Goal: Task Accomplishment & Management: Manage account settings

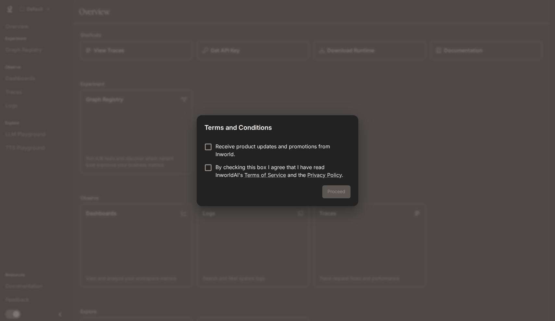
click at [226, 174] on p "By checking this box I agree that I have read InworldAI's Terms of Service and …" at bounding box center [281, 171] width 130 height 16
click at [332, 195] on button "Proceed" at bounding box center [336, 191] width 28 height 13
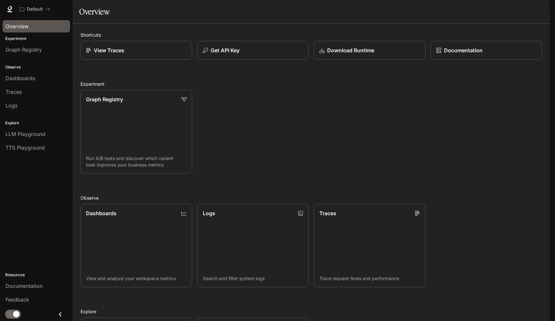
click at [25, 26] on span "Overview" at bounding box center [17, 26] width 23 height 8
click at [26, 55] on link "Graph Registry" at bounding box center [37, 50] width 68 height 12
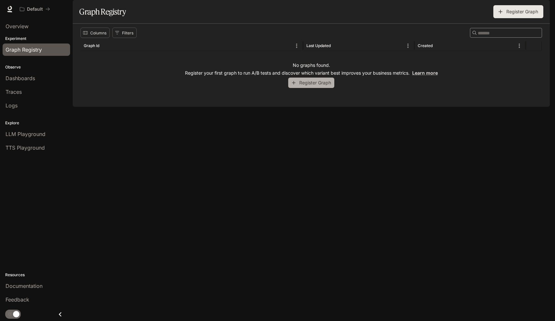
click at [309, 88] on button "Register Graph" at bounding box center [311, 83] width 46 height 11
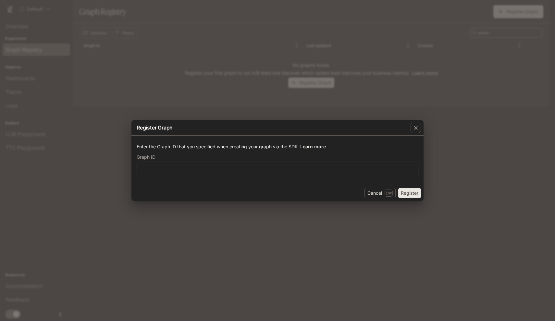
click at [244, 96] on div "Register Graph Enter the Graph ID that you specified when creating your graph v…" at bounding box center [277, 160] width 555 height 321
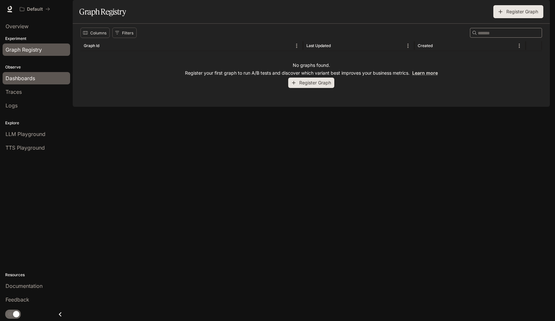
click at [18, 79] on span "Dashboards" at bounding box center [21, 78] width 30 height 8
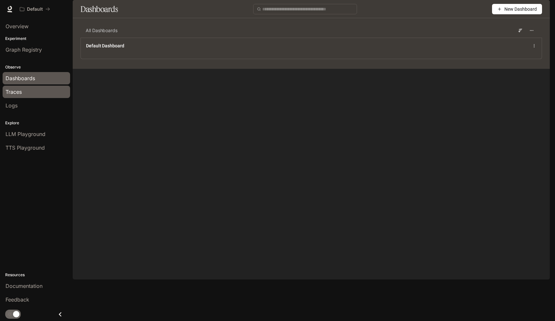
click at [36, 94] on div "Traces" at bounding box center [37, 92] width 62 height 8
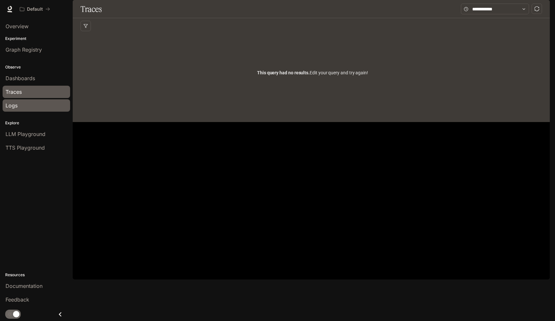
click at [18, 111] on link "Logs" at bounding box center [37, 105] width 68 height 12
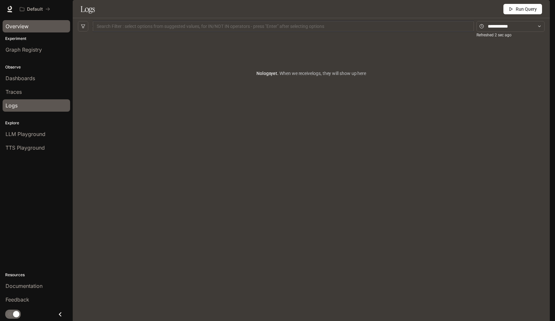
click at [23, 25] on span "Overview" at bounding box center [17, 26] width 23 height 8
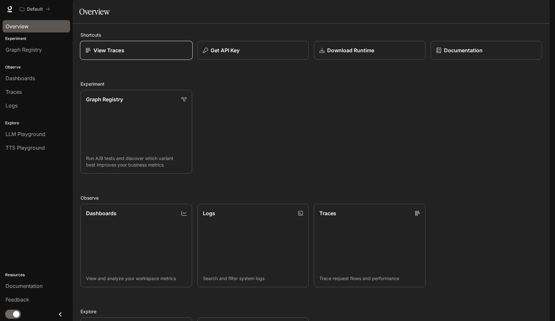
click at [132, 54] on div "View Traces" at bounding box center [136, 50] width 102 height 8
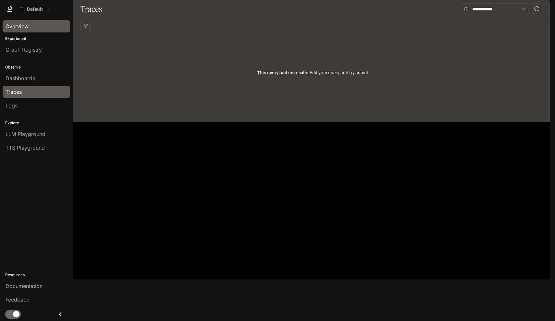
click at [15, 28] on span "Overview" at bounding box center [17, 26] width 23 height 8
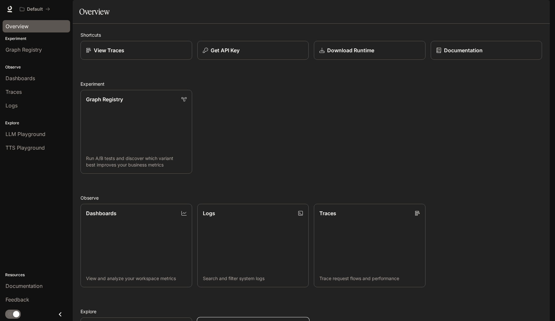
scroll to position [109, 0]
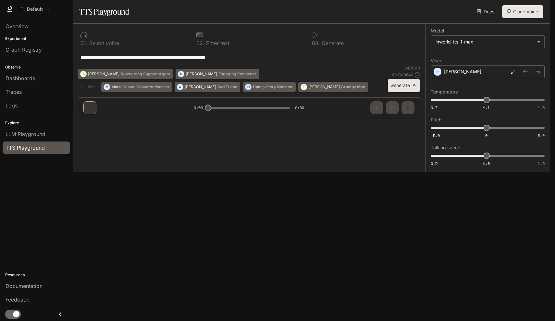
click at [133, 61] on textarea "**********" at bounding box center [249, 57] width 337 height 7
drag, startPoint x: 250, startPoint y: 78, endPoint x: 247, endPoint y: 81, distance: 4.4
click at [247, 65] on div "**********" at bounding box center [249, 58] width 337 height 16
click at [21, 28] on span "Overview" at bounding box center [17, 26] width 23 height 8
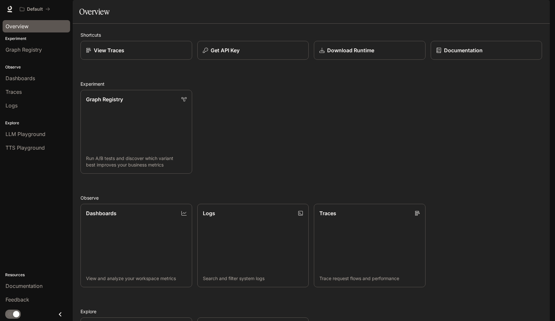
click at [516, 8] on span "Documentation" at bounding box center [511, 9] width 32 height 8
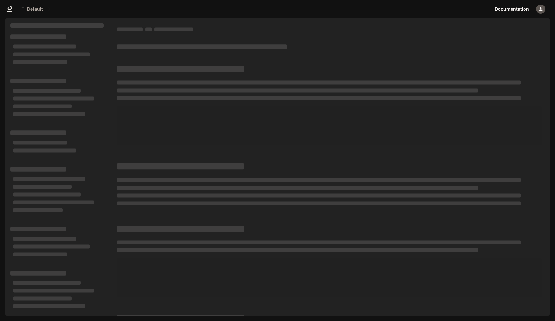
click at [542, 10] on icon "button" at bounding box center [541, 9] width 4 height 4
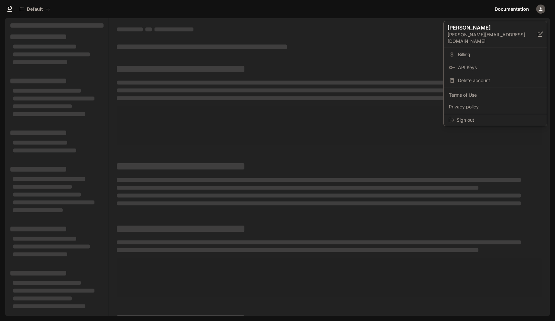
click at [404, 40] on div at bounding box center [277, 160] width 555 height 321
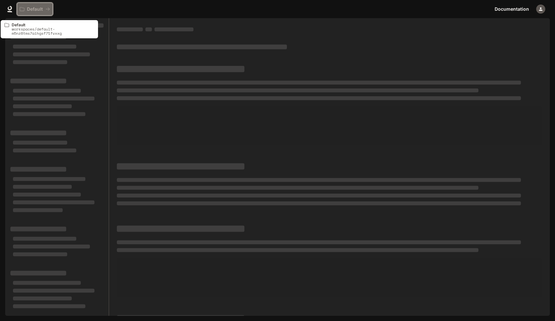
click at [52, 11] on button "Default" at bounding box center [35, 9] width 36 height 13
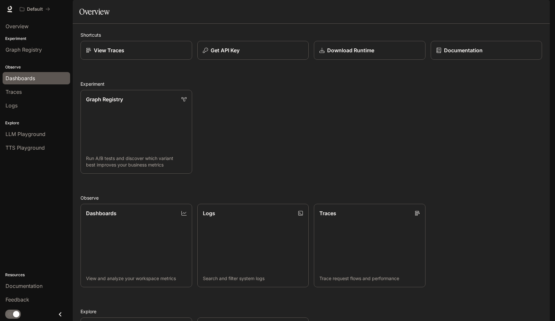
click at [26, 84] on link "Dashboards" at bounding box center [37, 78] width 68 height 12
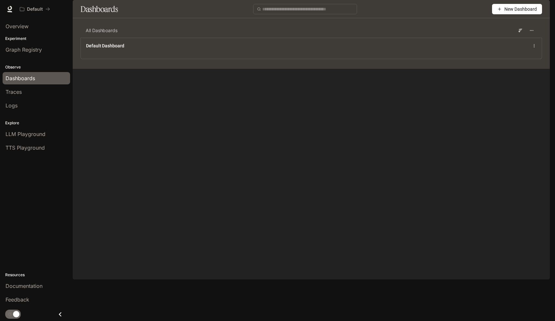
click at [506, 13] on span "New Dashboard" at bounding box center [521, 9] width 32 height 7
click at [522, 42] on div "Create dashboard" at bounding box center [510, 41] width 54 height 7
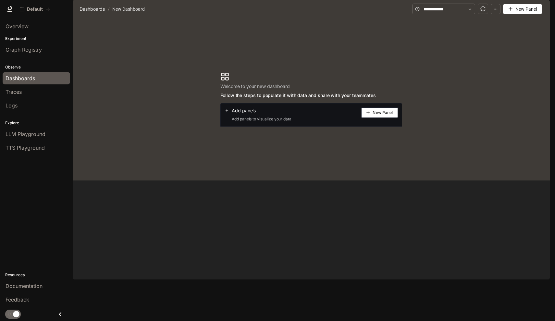
click at [384, 114] on span "New Panel" at bounding box center [383, 112] width 20 height 3
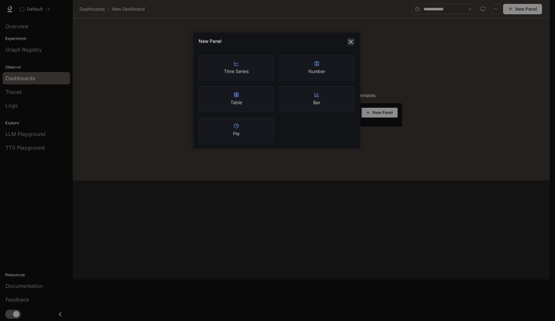
click at [351, 43] on icon "close" at bounding box center [350, 41] width 5 height 5
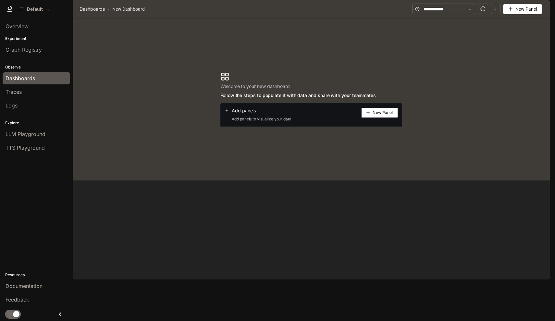
click at [140, 62] on section "Welcome to your new dashboard Follow the steps to populate it with data and sha…" at bounding box center [311, 99] width 477 height 162
click at [22, 90] on div "Traces" at bounding box center [37, 92] width 62 height 8
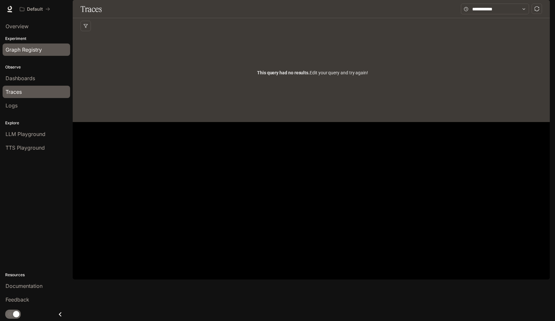
click at [41, 47] on span "Graph Registry" at bounding box center [24, 50] width 36 height 8
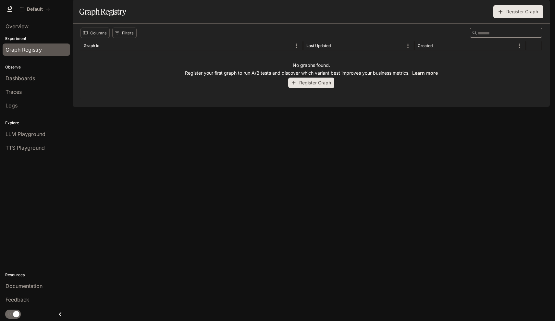
click at [313, 88] on button "Register Graph" at bounding box center [311, 83] width 46 height 11
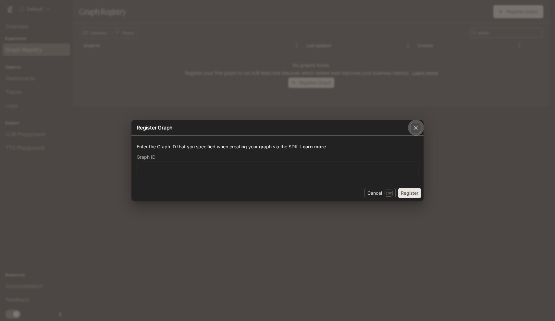
click at [419, 133] on div "button" at bounding box center [416, 128] width 10 height 10
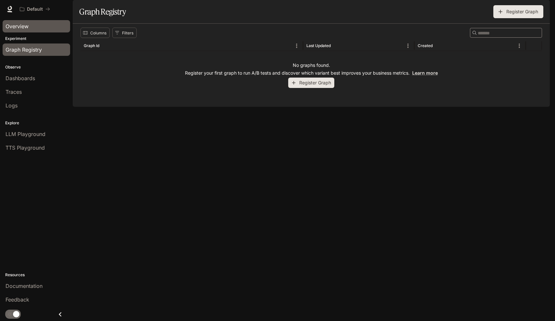
click at [12, 25] on span "Overview" at bounding box center [17, 26] width 23 height 8
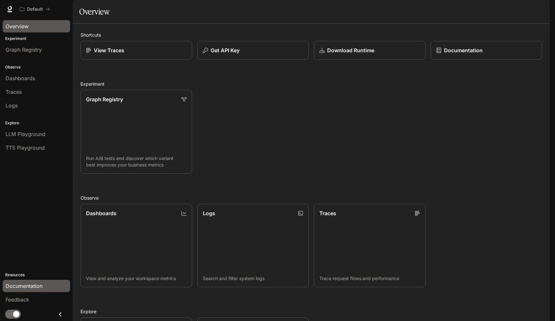
click at [28, 284] on span "Documentation" at bounding box center [24, 286] width 37 height 8
click at [539, 10] on icon "button" at bounding box center [540, 8] width 5 height 5
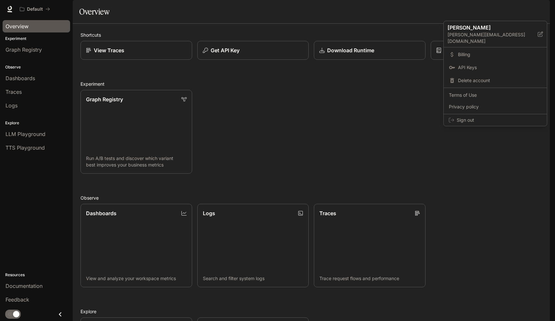
click at [246, 21] on div at bounding box center [277, 160] width 555 height 321
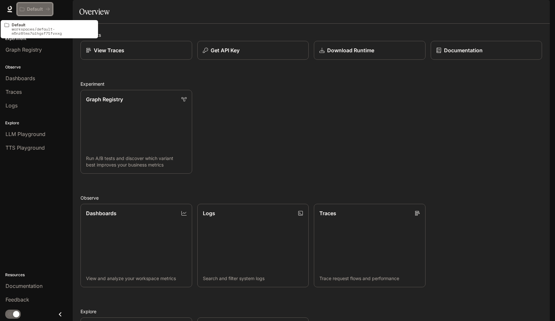
click at [31, 12] on button "Default" at bounding box center [35, 9] width 36 height 13
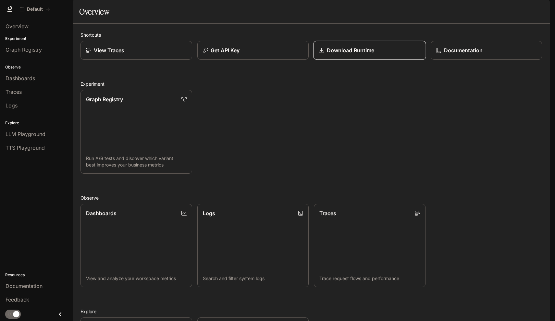
click at [324, 54] on div "Download Runtime" at bounding box center [370, 50] width 102 height 8
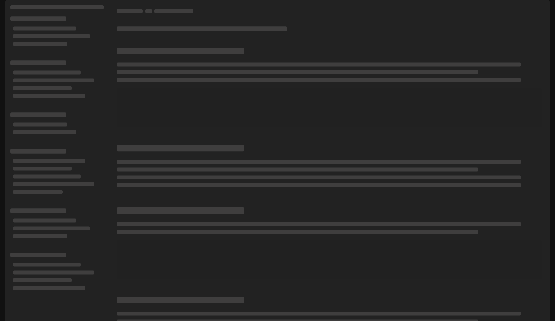
click at [546, 8] on button "button" at bounding box center [541, 9] width 13 height 13
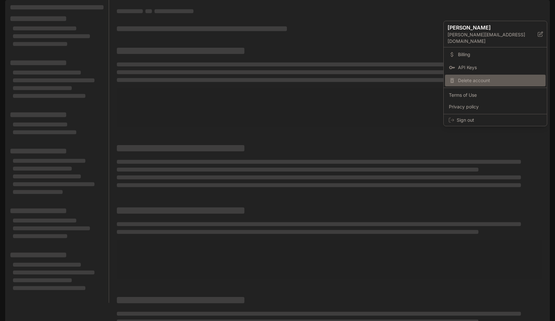
click at [490, 77] on span "Delete account" at bounding box center [500, 80] width 84 height 6
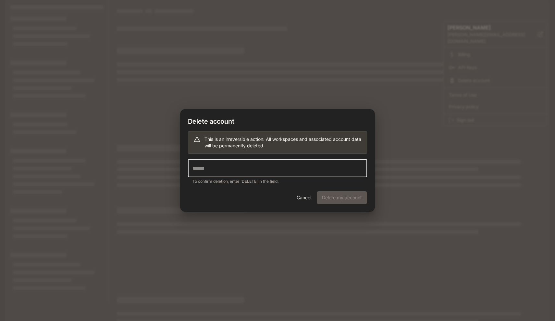
click at [285, 171] on input "text" at bounding box center [277, 168] width 179 height 18
click at [340, 196] on div "Cancel Delete my account" at bounding box center [277, 201] width 195 height 21
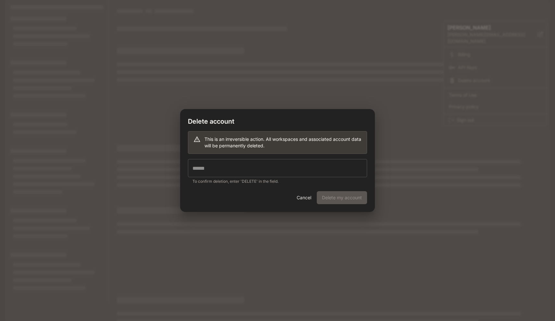
click at [337, 171] on input "text" at bounding box center [277, 168] width 179 height 18
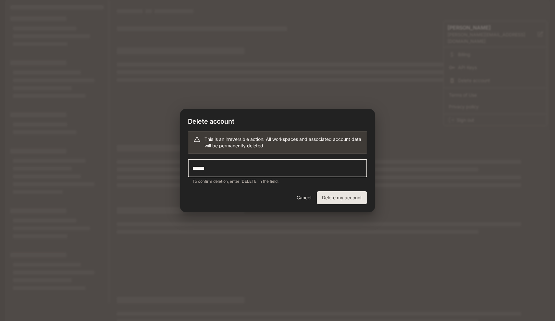
type input "******"
click at [356, 203] on button "Delete my account" at bounding box center [342, 197] width 50 height 13
